Goal: Transaction & Acquisition: Purchase product/service

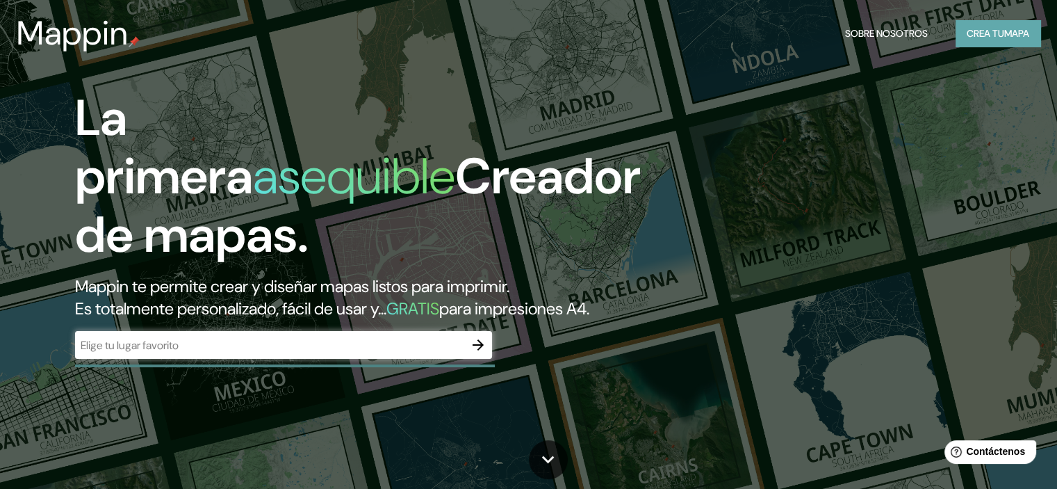
click at [972, 41] on font "Crea tu" at bounding box center [986, 33] width 38 height 18
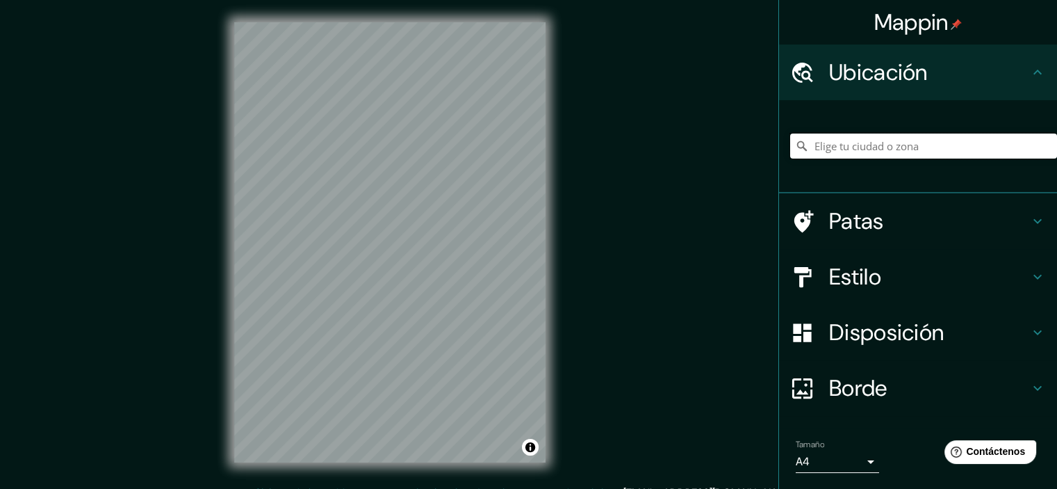
click at [823, 143] on input "Elige tu ciudad o zona" at bounding box center [923, 145] width 267 height 25
click at [814, 275] on div at bounding box center [809, 277] width 39 height 24
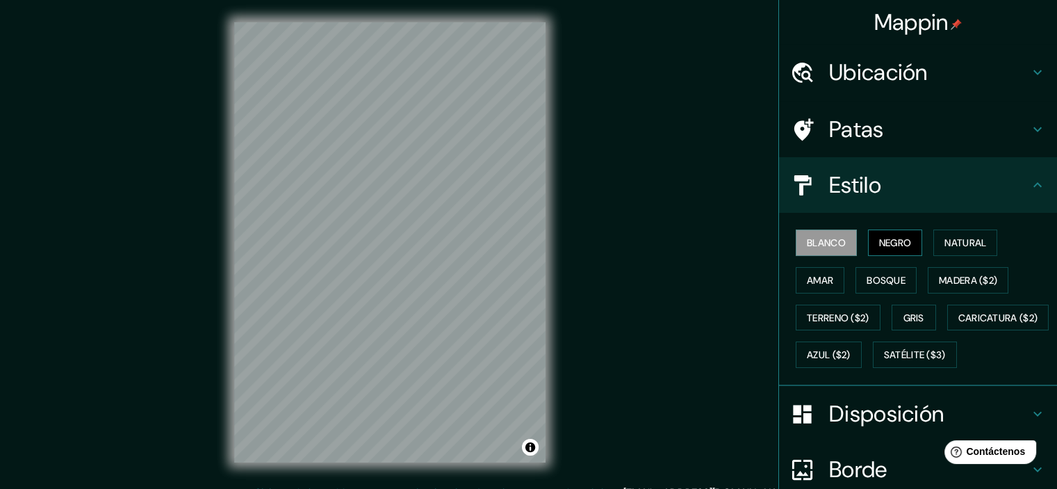
click at [879, 241] on font "Negro" at bounding box center [895, 242] width 33 height 13
click at [828, 244] on font "Blanco" at bounding box center [826, 242] width 39 height 13
click at [819, 284] on font "Amar" at bounding box center [820, 280] width 26 height 13
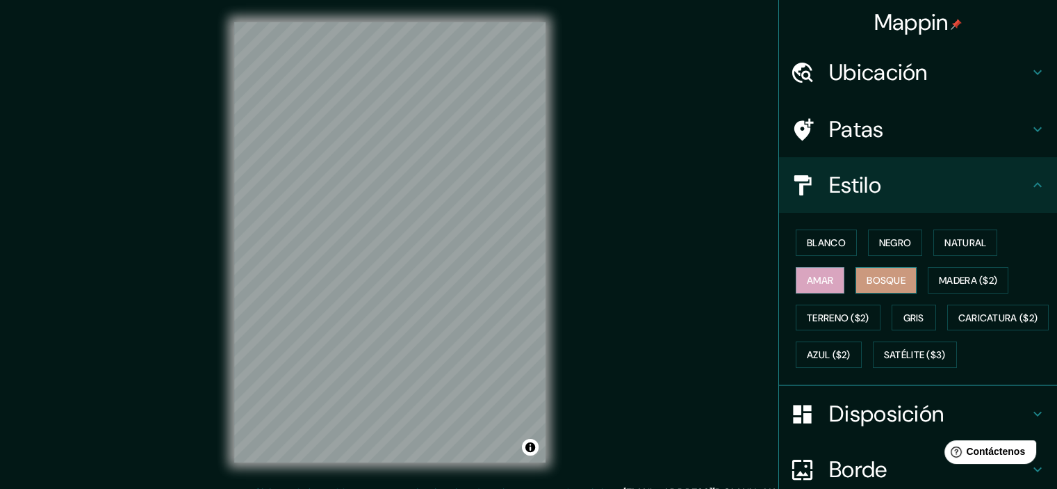
click at [867, 279] on font "Bosque" at bounding box center [886, 280] width 39 height 13
click at [881, 250] on font "Negro" at bounding box center [895, 243] width 33 height 18
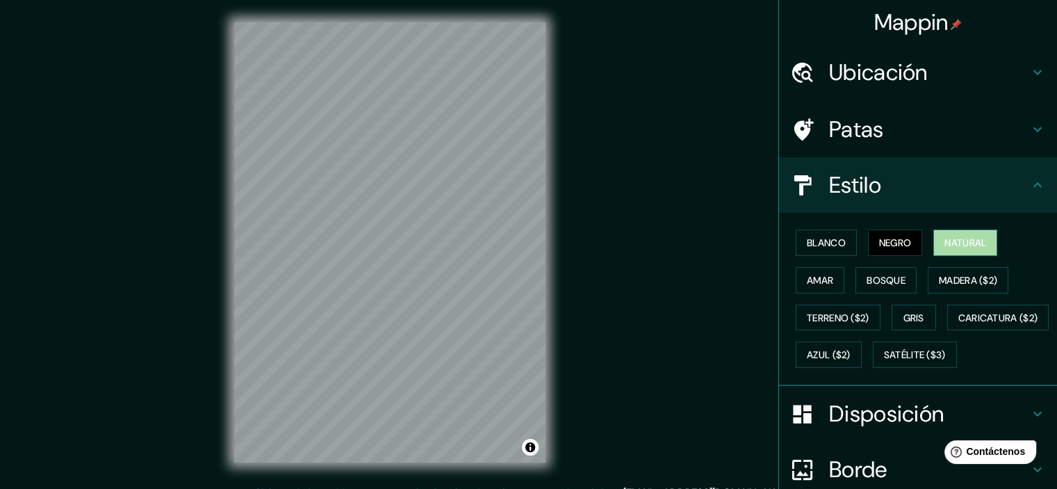
click at [957, 238] on font "Natural" at bounding box center [966, 242] width 42 height 13
click at [894, 305] on button "Gris" at bounding box center [914, 317] width 44 height 26
click at [959, 242] on font "Natural" at bounding box center [966, 242] width 42 height 13
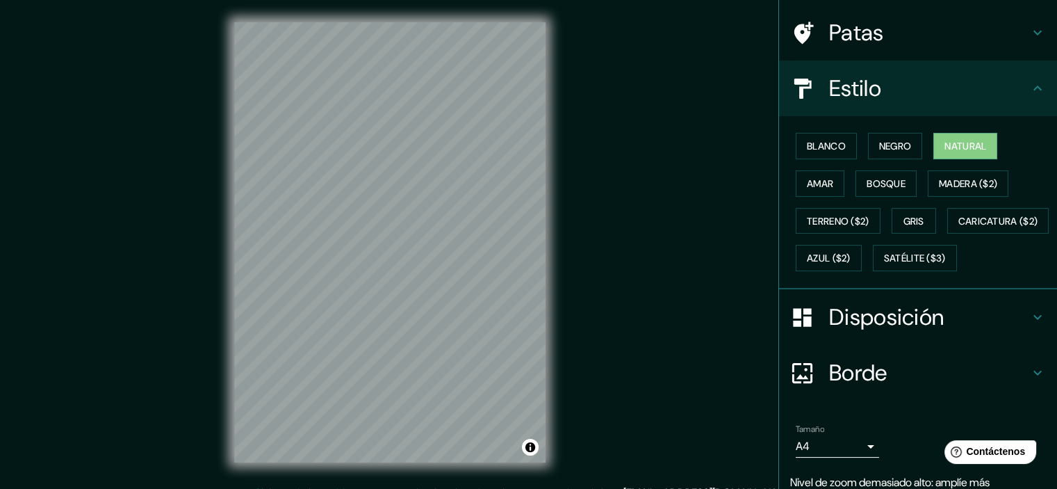
scroll to position [139, 0]
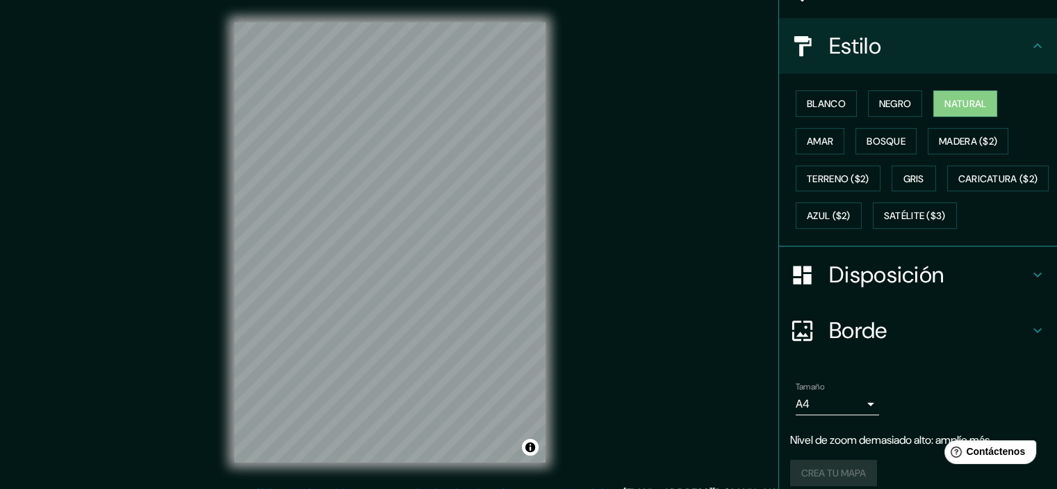
click at [867, 289] on font "Disposición" at bounding box center [886, 274] width 115 height 29
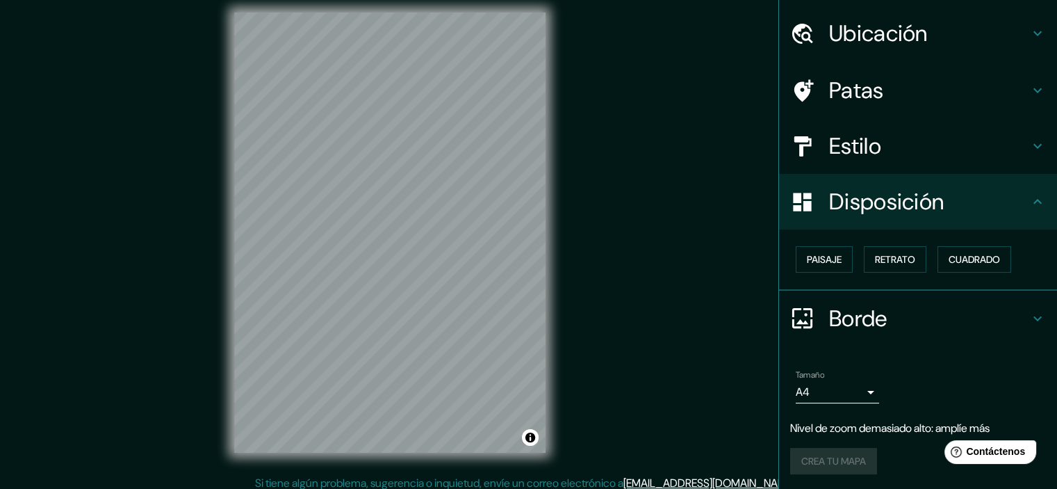
scroll to position [17, 0]
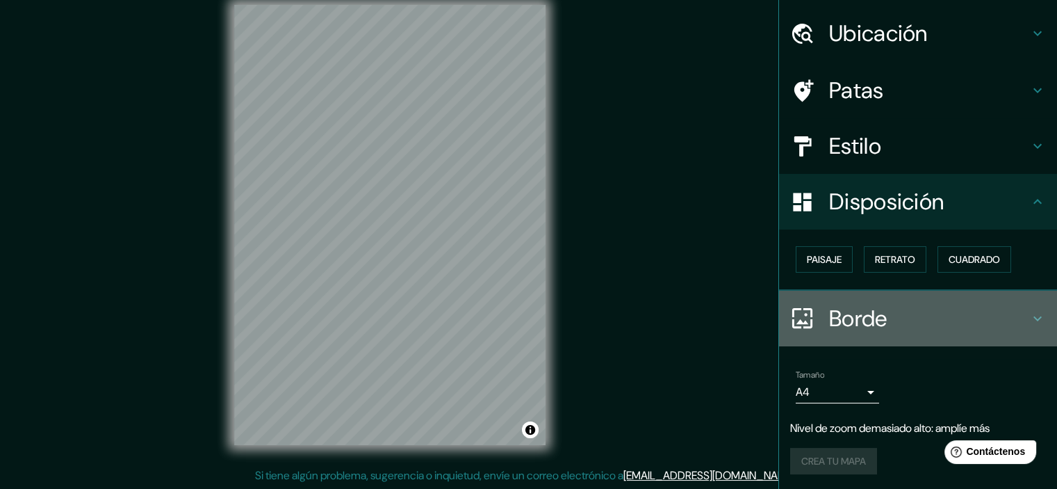
click at [837, 319] on font "Borde" at bounding box center [858, 318] width 58 height 29
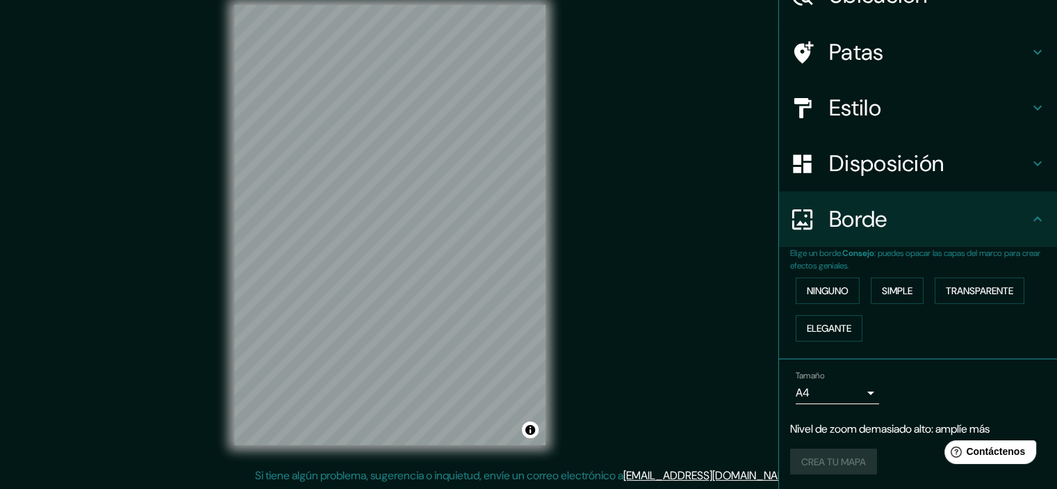
scroll to position [78, 0]
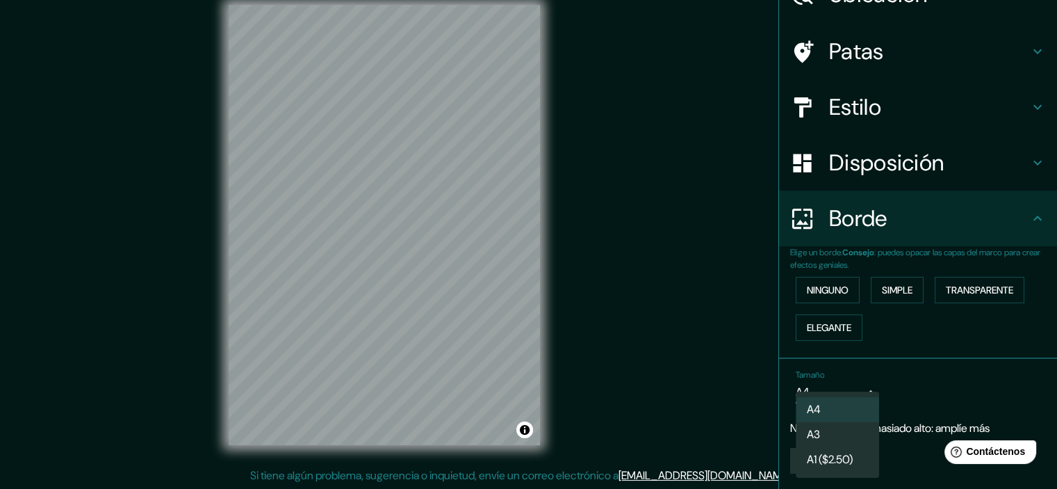
click at [837, 394] on body "Mappin Ubicación [GEOGRAPHIC_DATA] [GEOGRAPHIC_DATA] [GEOGRAPHIC_DATA] [PERSON_…" at bounding box center [528, 227] width 1057 height 489
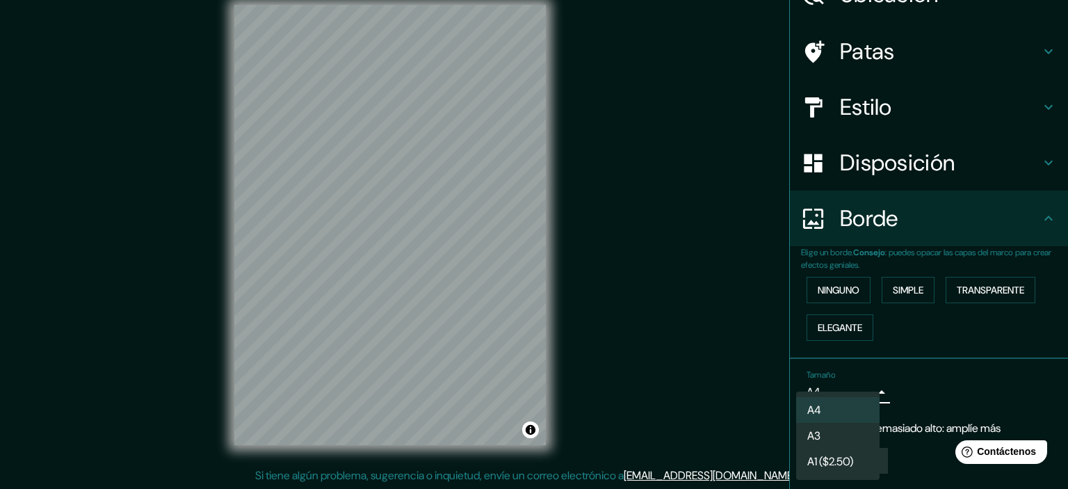
click at [840, 391] on div at bounding box center [534, 244] width 1068 height 489
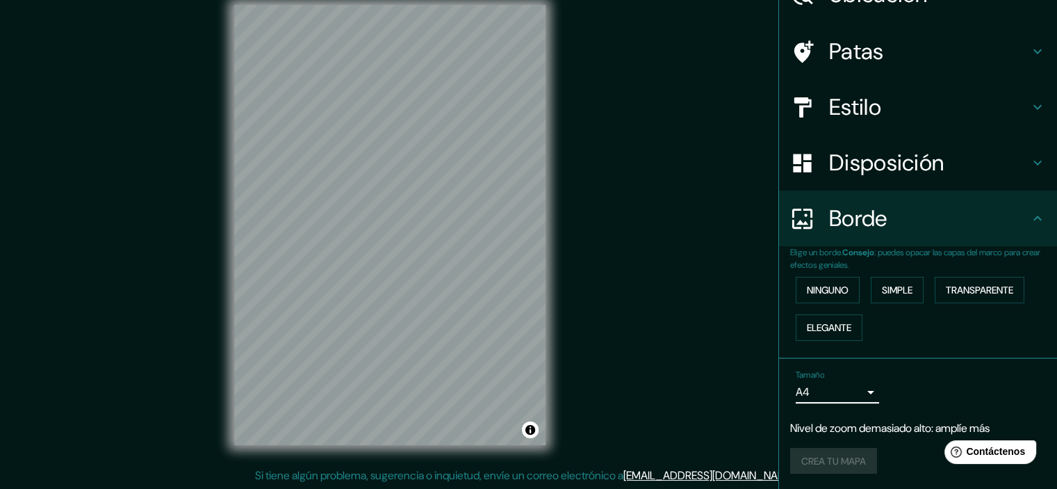
click at [620, 279] on div "Mappin Ubicación [GEOGRAPHIC_DATA] [GEOGRAPHIC_DATA] [GEOGRAPHIC_DATA] [PERSON_…" at bounding box center [528, 236] width 1057 height 507
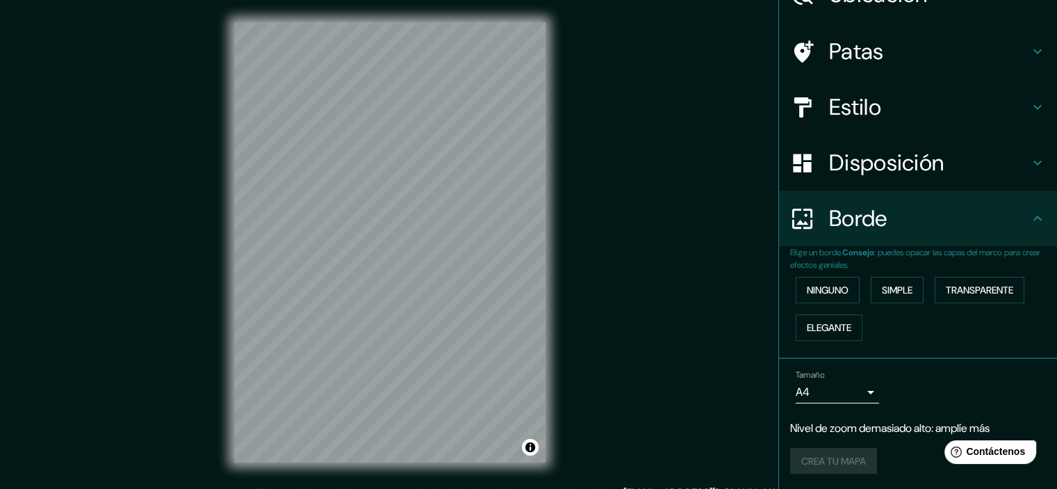
click at [721, 260] on div "Mappin Ubicación [GEOGRAPHIC_DATA] [GEOGRAPHIC_DATA] [GEOGRAPHIC_DATA] [PERSON_…" at bounding box center [528, 253] width 1057 height 507
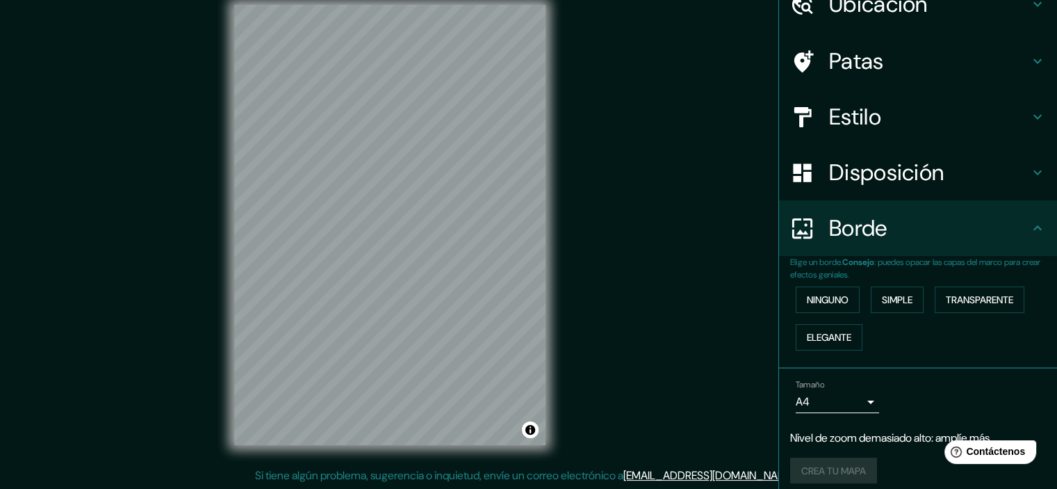
scroll to position [78, 0]
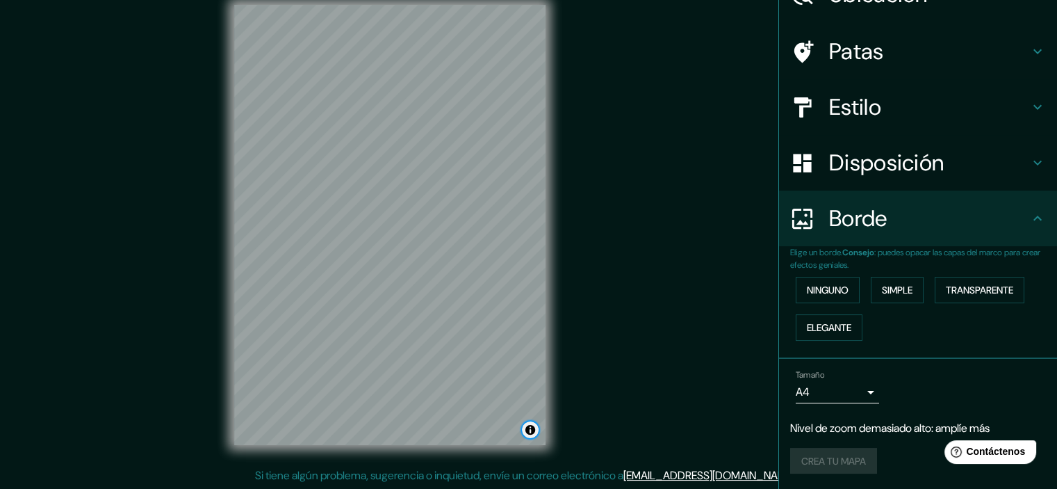
click at [525, 428] on button "Activar o desactivar atribución" at bounding box center [530, 429] width 17 height 17
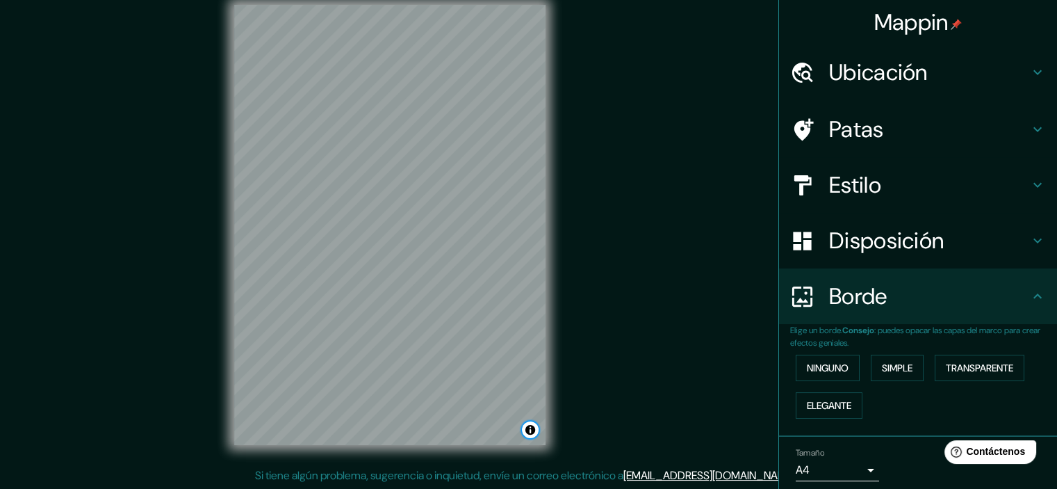
scroll to position [0, 0]
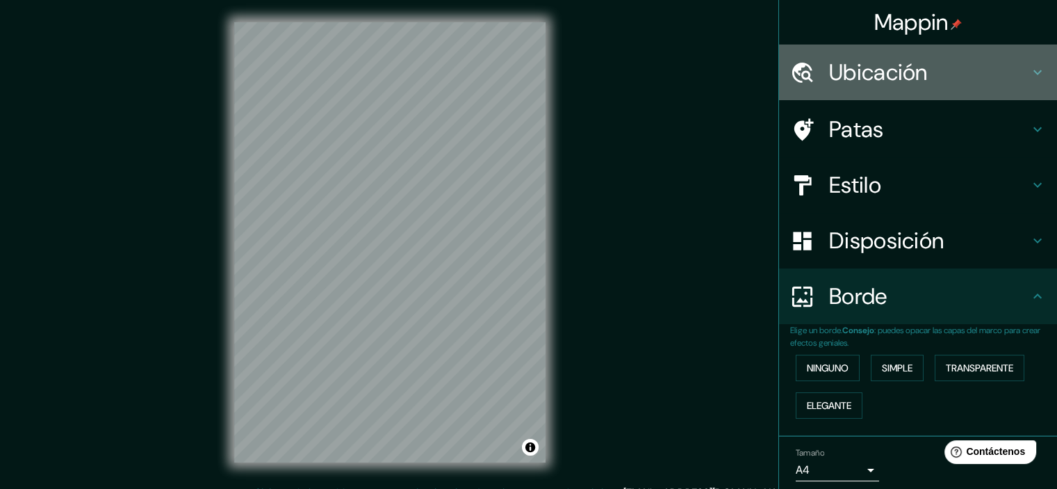
click at [873, 76] on font "Ubicación" at bounding box center [878, 72] width 99 height 29
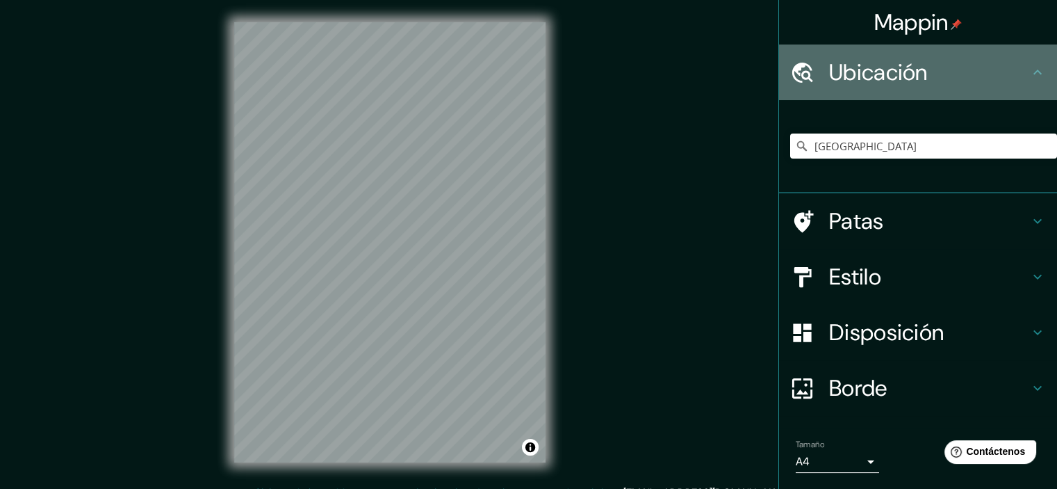
click at [873, 76] on font "Ubicación" at bounding box center [878, 72] width 99 height 29
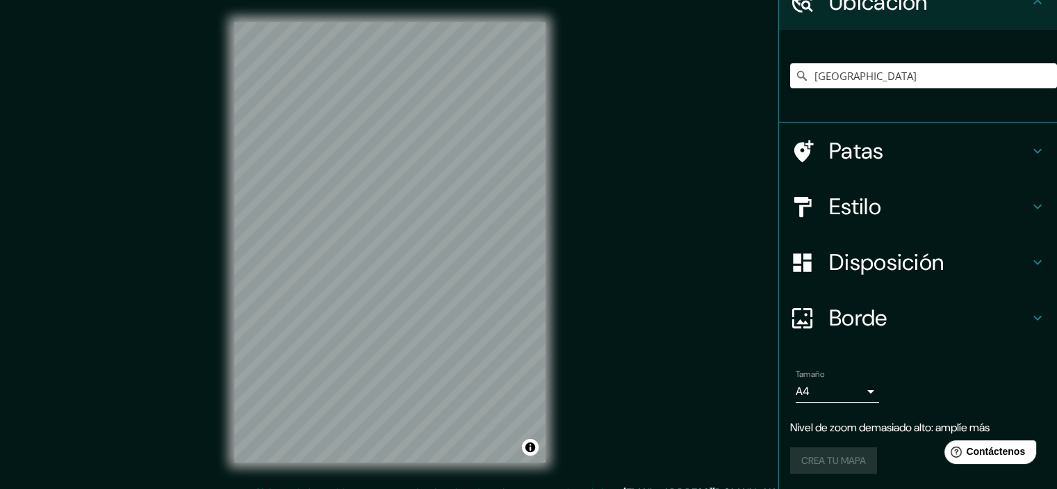
scroll to position [17, 0]
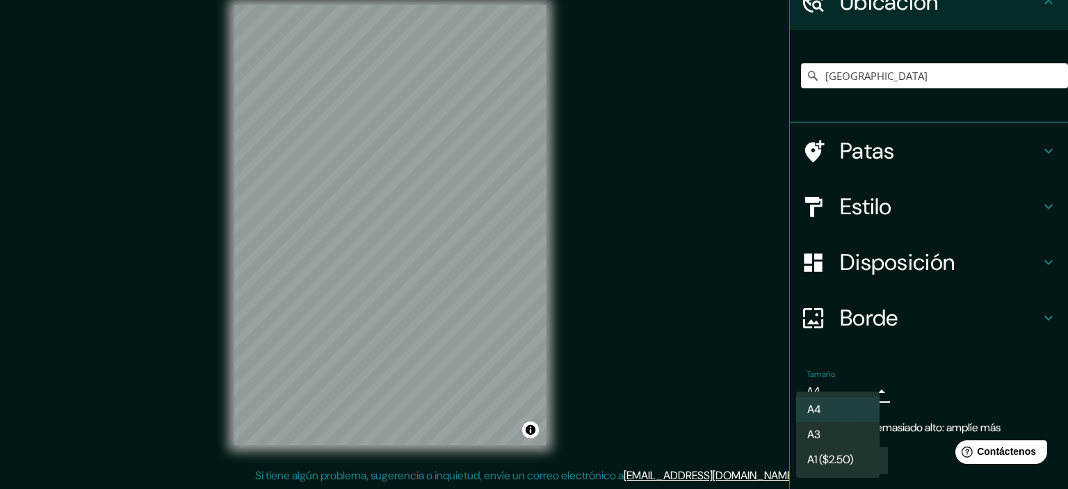
click at [826, 389] on body "Mappin Ubicación [GEOGRAPHIC_DATA] [GEOGRAPHIC_DATA] [GEOGRAPHIC_DATA] [PERSON_…" at bounding box center [534, 227] width 1068 height 489
click at [828, 403] on li "A4" at bounding box center [837, 410] width 83 height 26
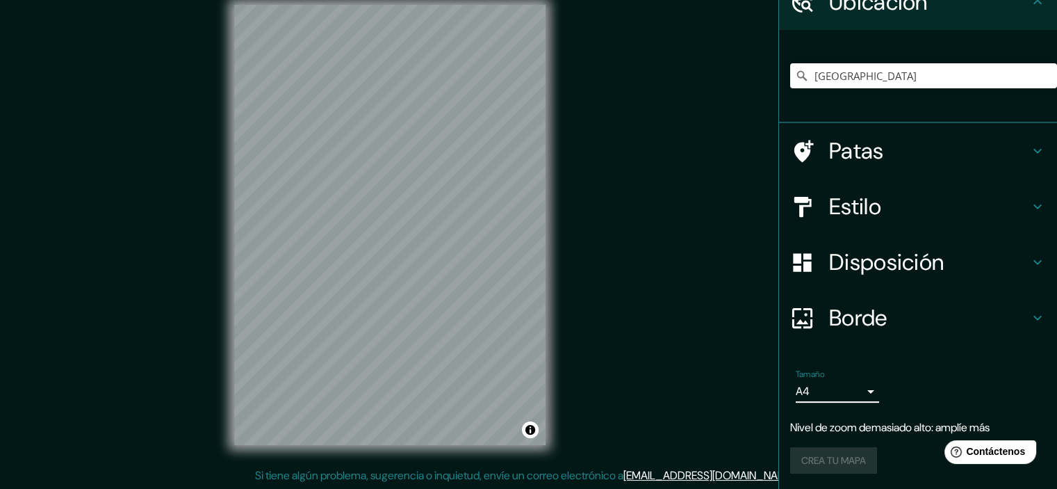
click at [631, 311] on div "Mappin Ubicación [GEOGRAPHIC_DATA] [GEOGRAPHIC_DATA] [GEOGRAPHIC_DATA] [PERSON_…" at bounding box center [528, 236] width 1057 height 507
click at [808, 452] on div "Crea tu mapa" at bounding box center [918, 460] width 256 height 26
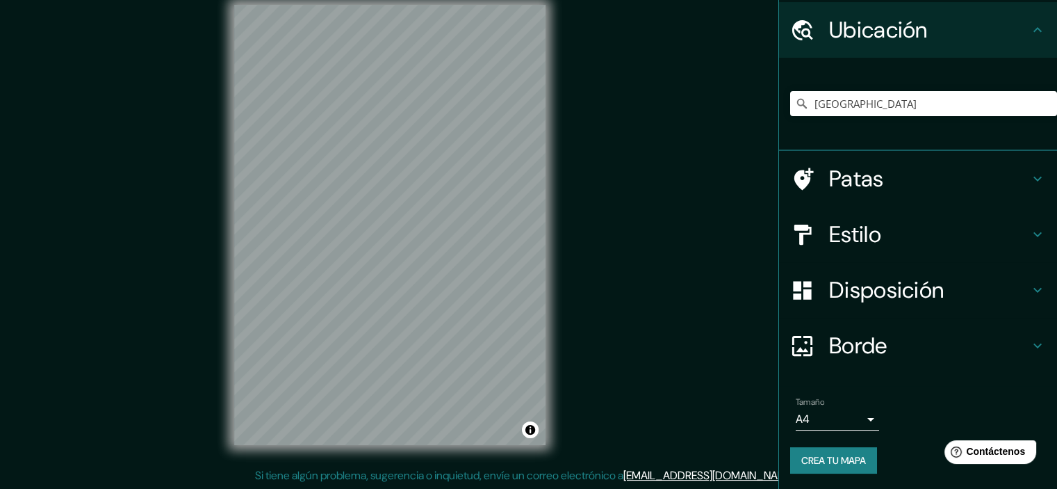
scroll to position [70, 0]
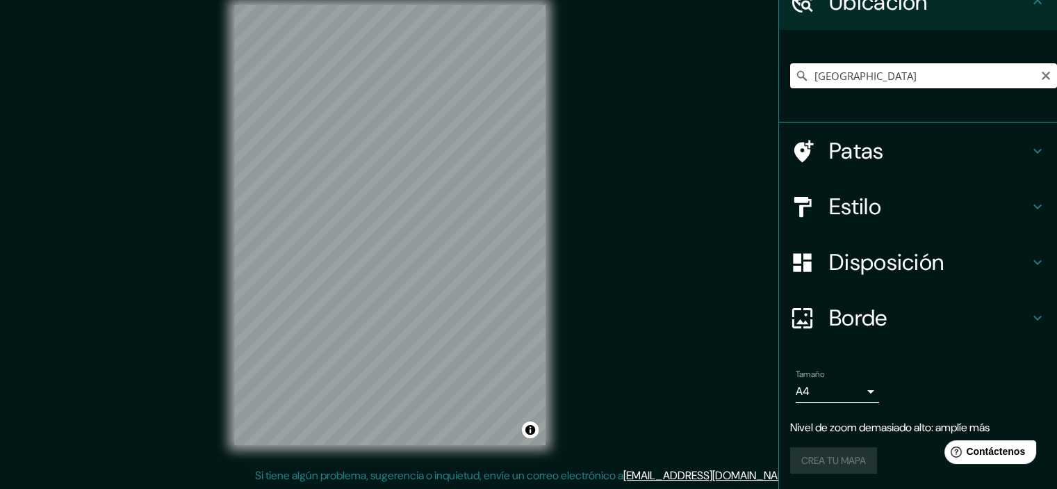
click at [886, 76] on input "[GEOGRAPHIC_DATA]" at bounding box center [923, 75] width 267 height 25
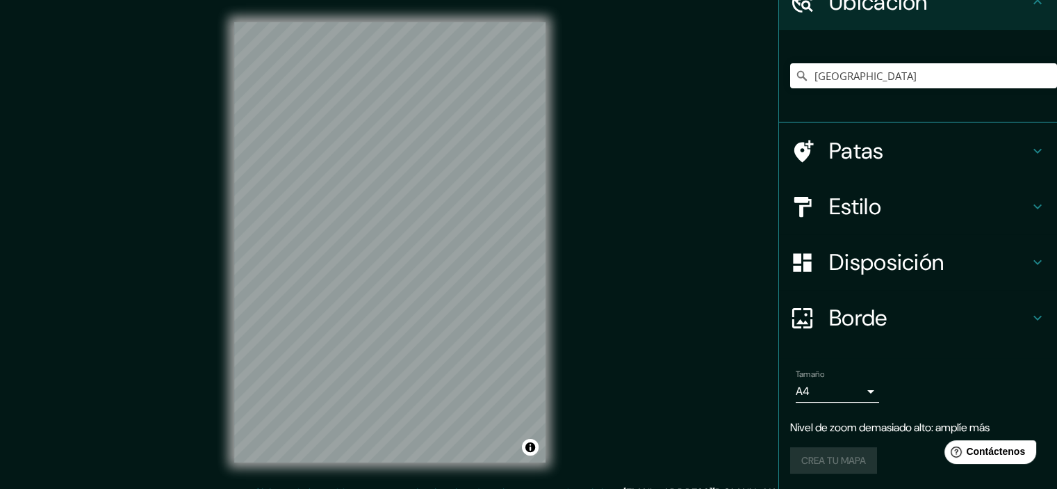
scroll to position [17, 0]
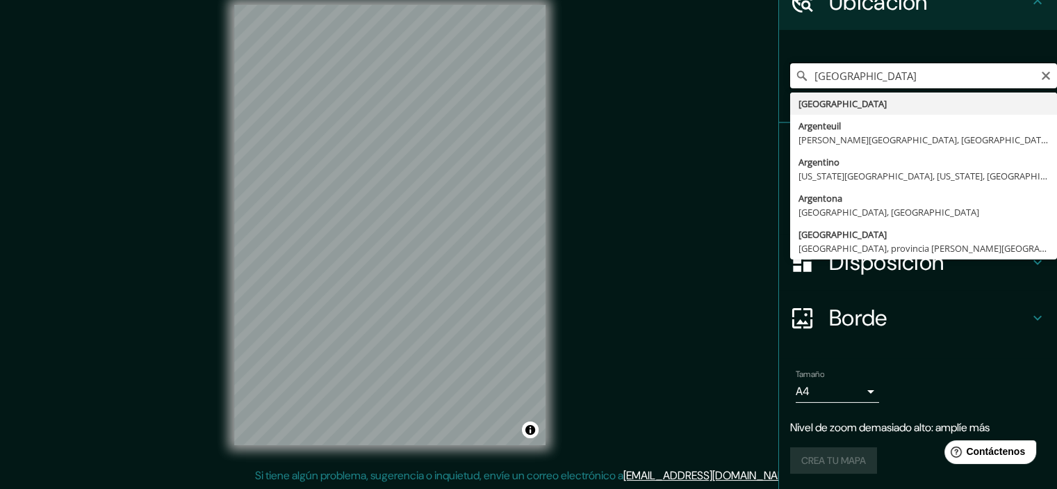
click at [845, 66] on input "[GEOGRAPHIC_DATA]" at bounding box center [923, 75] width 267 height 25
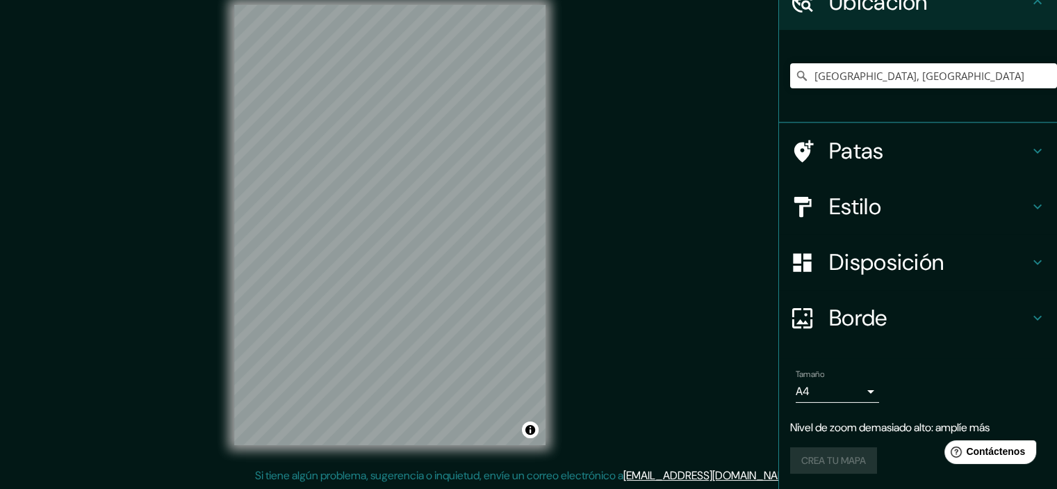
click at [845, 154] on font "Patas" at bounding box center [856, 150] width 55 height 29
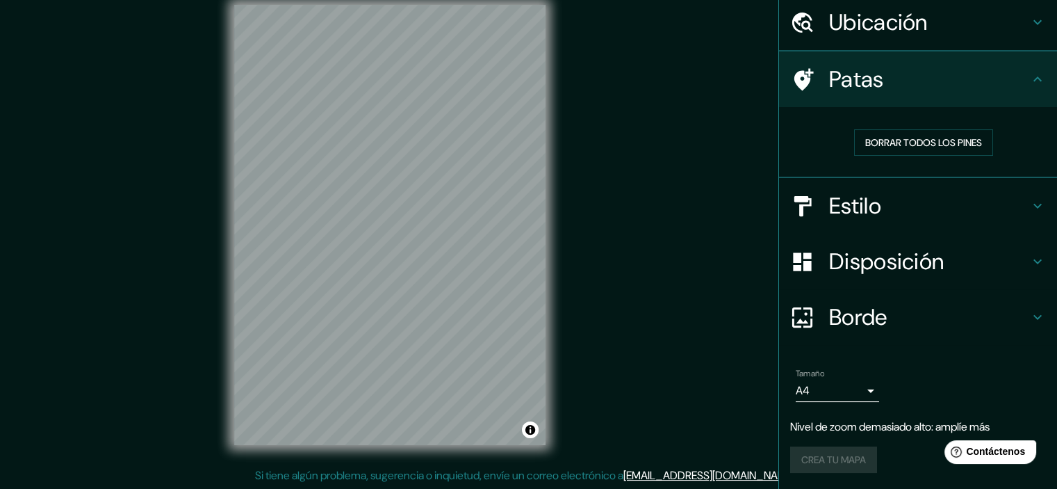
scroll to position [50, 0]
click at [856, 193] on font "Estilo" at bounding box center [855, 207] width 52 height 29
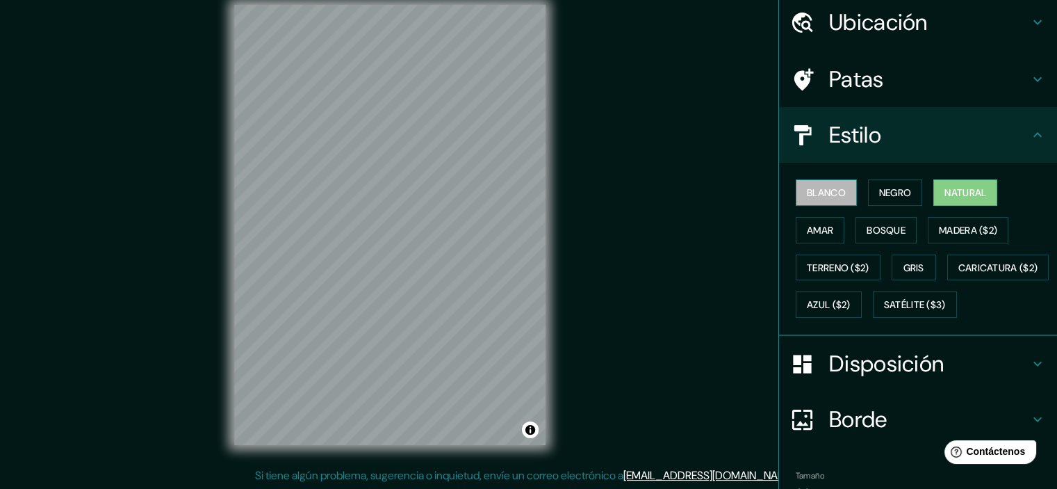
click at [810, 194] on font "Blanco" at bounding box center [826, 192] width 39 height 13
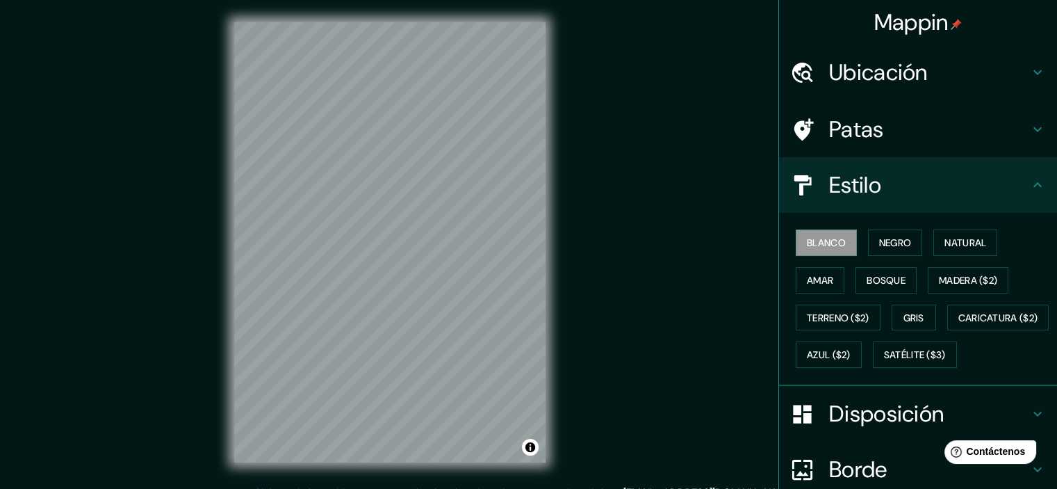
scroll to position [0, 0]
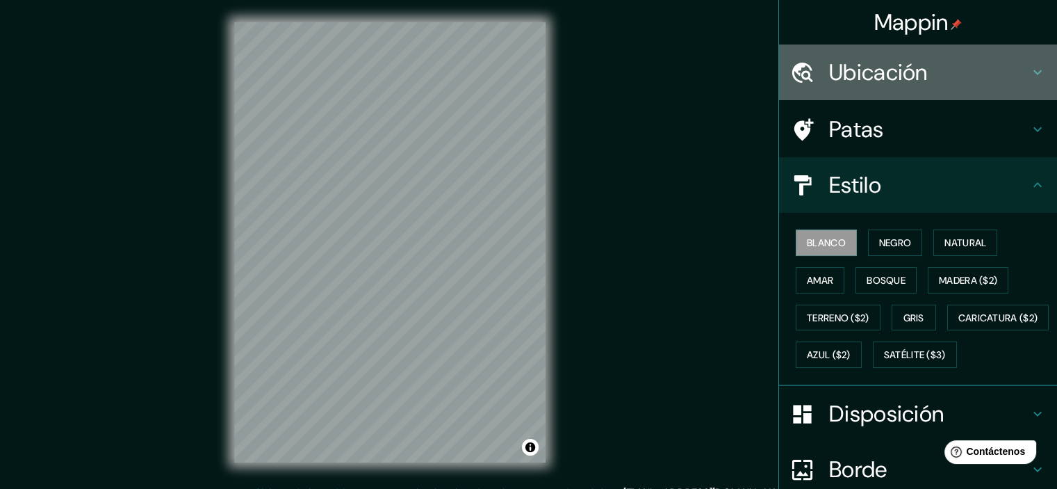
click at [856, 75] on font "Ubicación" at bounding box center [878, 72] width 99 height 29
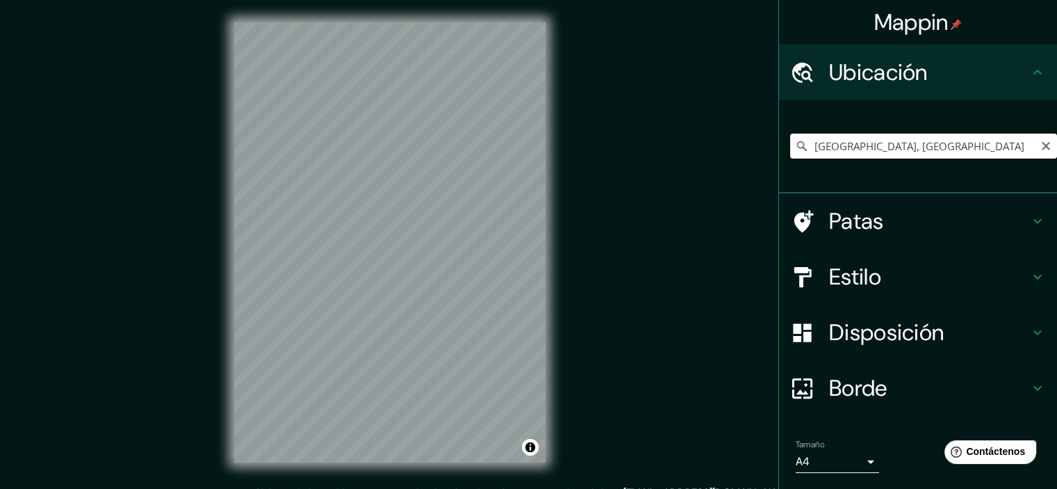
click at [946, 151] on input "[GEOGRAPHIC_DATA], [GEOGRAPHIC_DATA]" at bounding box center [923, 145] width 267 height 25
drag, startPoint x: 866, startPoint y: 145, endPoint x: 776, endPoint y: 152, distance: 90.6
click at [779, 152] on div "[GEOGRAPHIC_DATA], [GEOGRAPHIC_DATA]" at bounding box center [918, 146] width 278 height 93
click at [851, 270] on font "Estilo" at bounding box center [855, 276] width 52 height 29
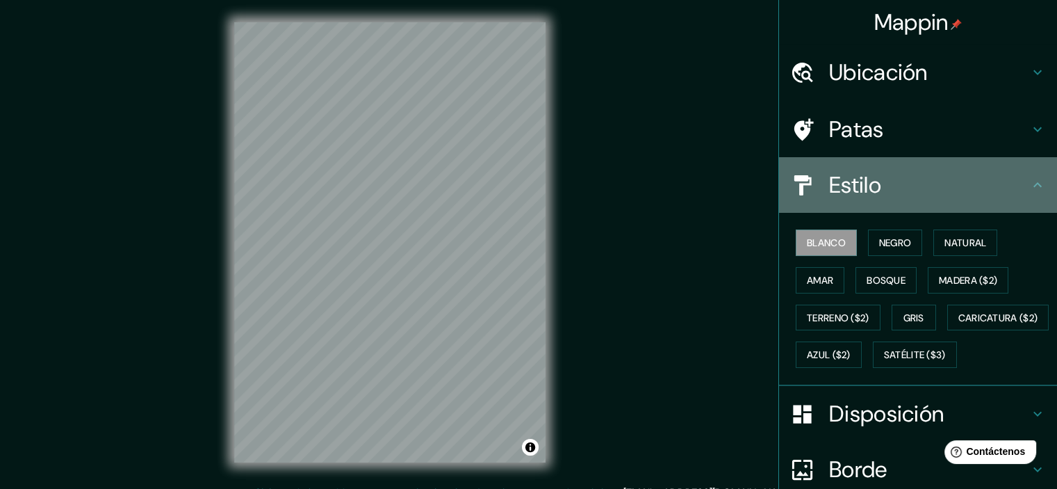
click at [851, 186] on font "Estilo" at bounding box center [855, 184] width 52 height 29
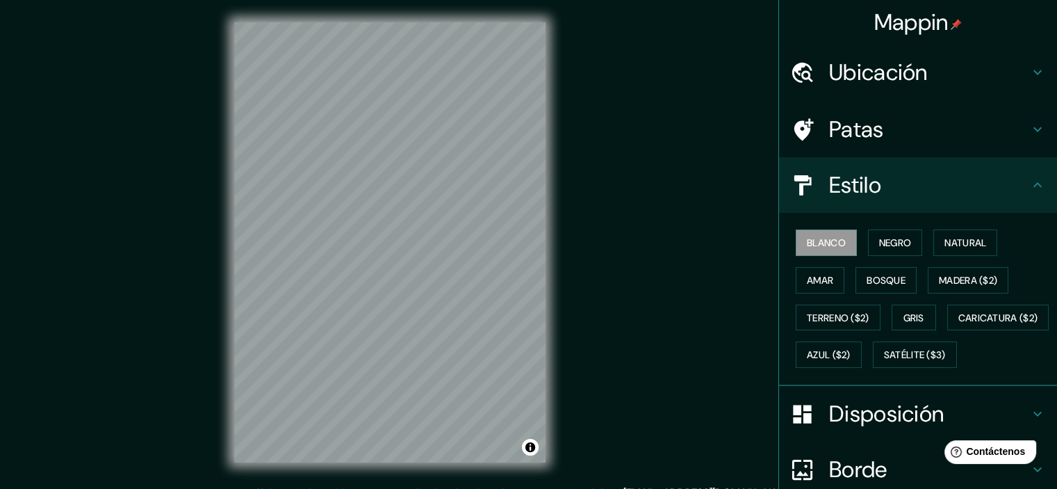
click at [1029, 179] on icon at bounding box center [1037, 185] width 17 height 17
click at [1033, 183] on icon at bounding box center [1037, 185] width 17 height 17
click at [943, 74] on h4 "Ubicación" at bounding box center [929, 72] width 200 height 28
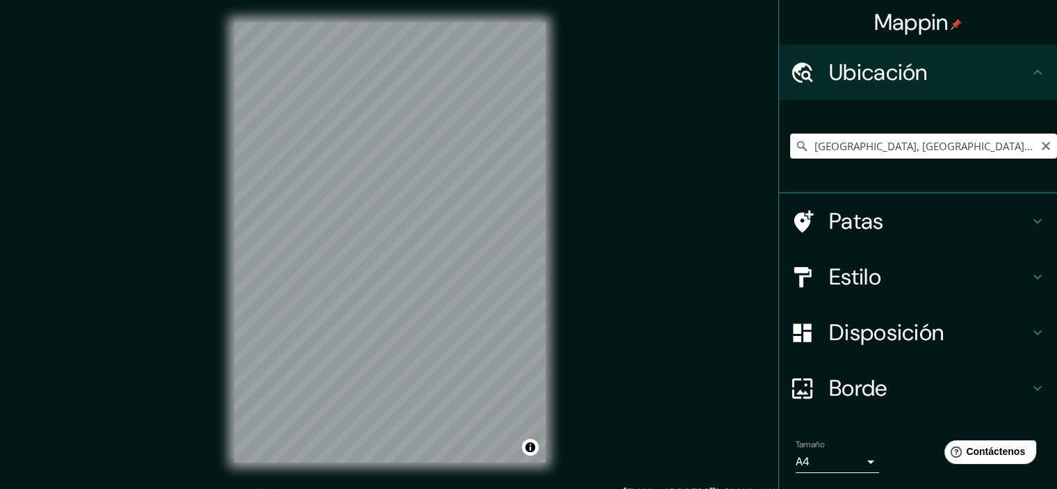
click at [892, 142] on input "[GEOGRAPHIC_DATA], [GEOGRAPHIC_DATA], [GEOGRAPHIC_DATA]" at bounding box center [923, 145] width 267 height 25
click at [846, 149] on input "[GEOGRAPHIC_DATA], [GEOGRAPHIC_DATA]" at bounding box center [923, 145] width 267 height 25
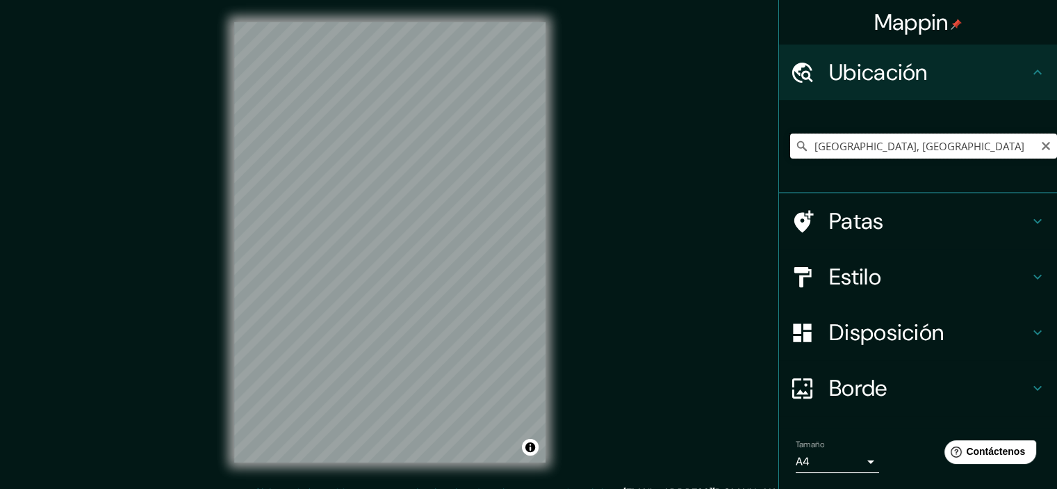
click at [846, 149] on input "[GEOGRAPHIC_DATA], [GEOGRAPHIC_DATA]" at bounding box center [923, 145] width 267 height 25
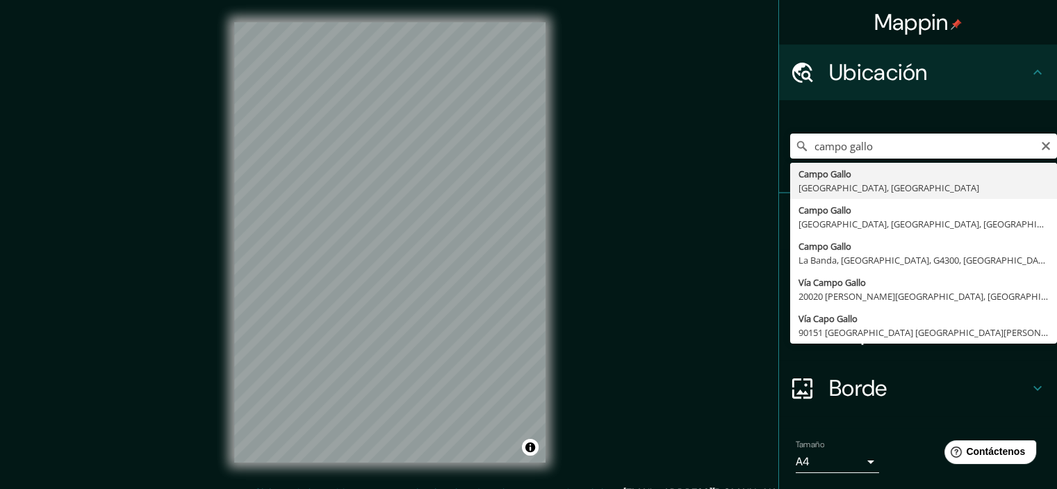
type input "[GEOGRAPHIC_DATA], [GEOGRAPHIC_DATA], [GEOGRAPHIC_DATA]"
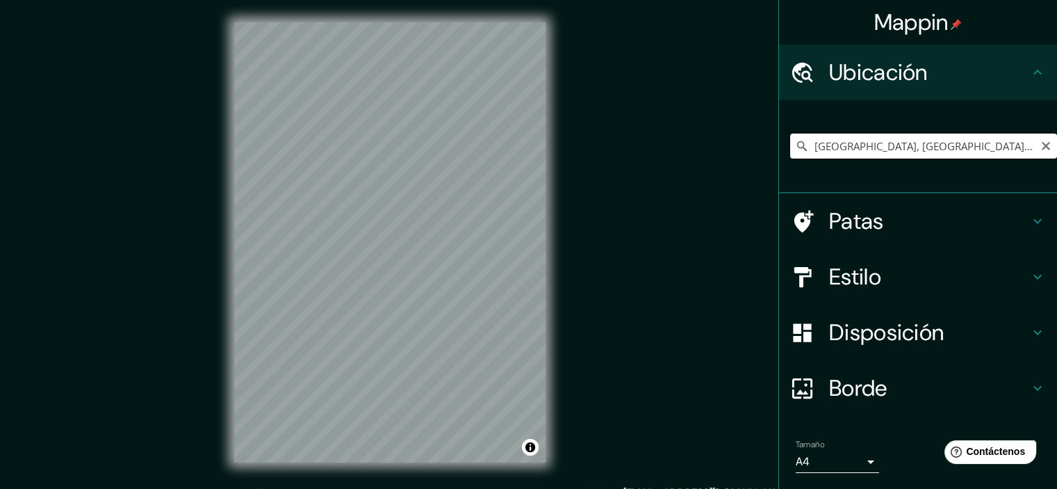
click at [898, 149] on input "[GEOGRAPHIC_DATA], [GEOGRAPHIC_DATA], [GEOGRAPHIC_DATA]" at bounding box center [923, 145] width 267 height 25
